Goal: Task Accomplishment & Management: Use online tool/utility

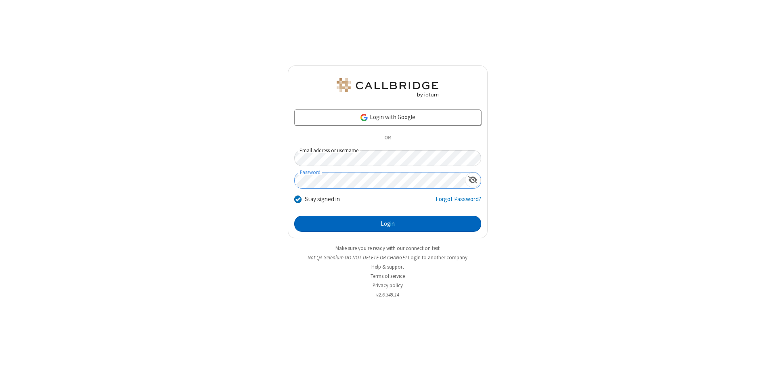
click at [387, 224] on button "Login" at bounding box center [387, 224] width 187 height 16
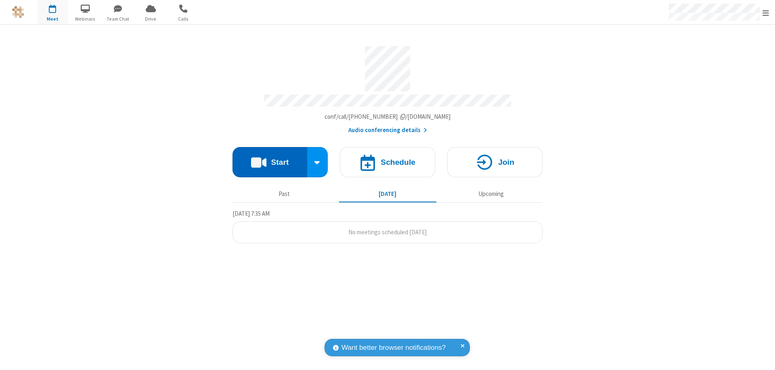
click at [270, 158] on button "Start" at bounding box center [269, 162] width 75 height 30
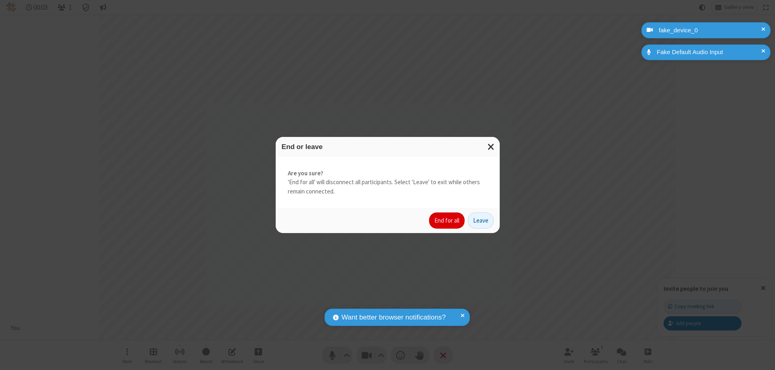
click at [447, 220] on button "End for all" at bounding box center [447, 220] width 36 height 16
